Goal: Unclear

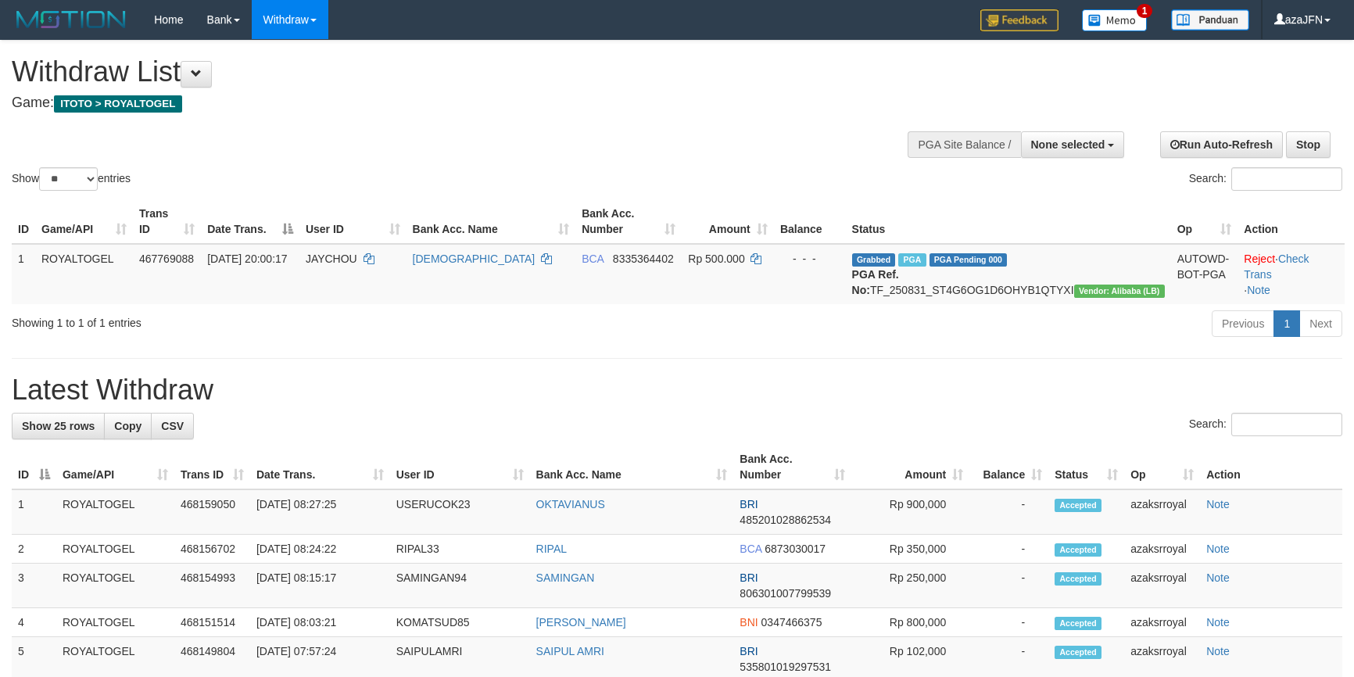
select select
select select "**"
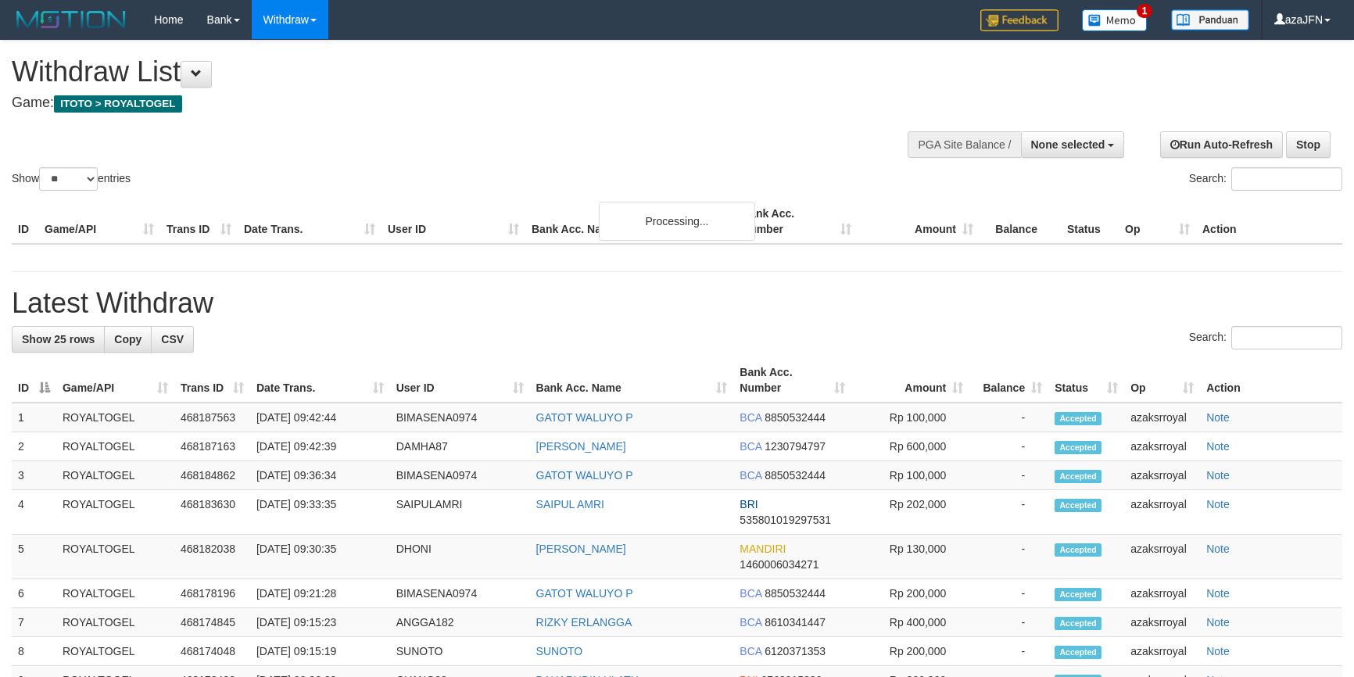
select select
select select "**"
